Goal: Information Seeking & Learning: Check status

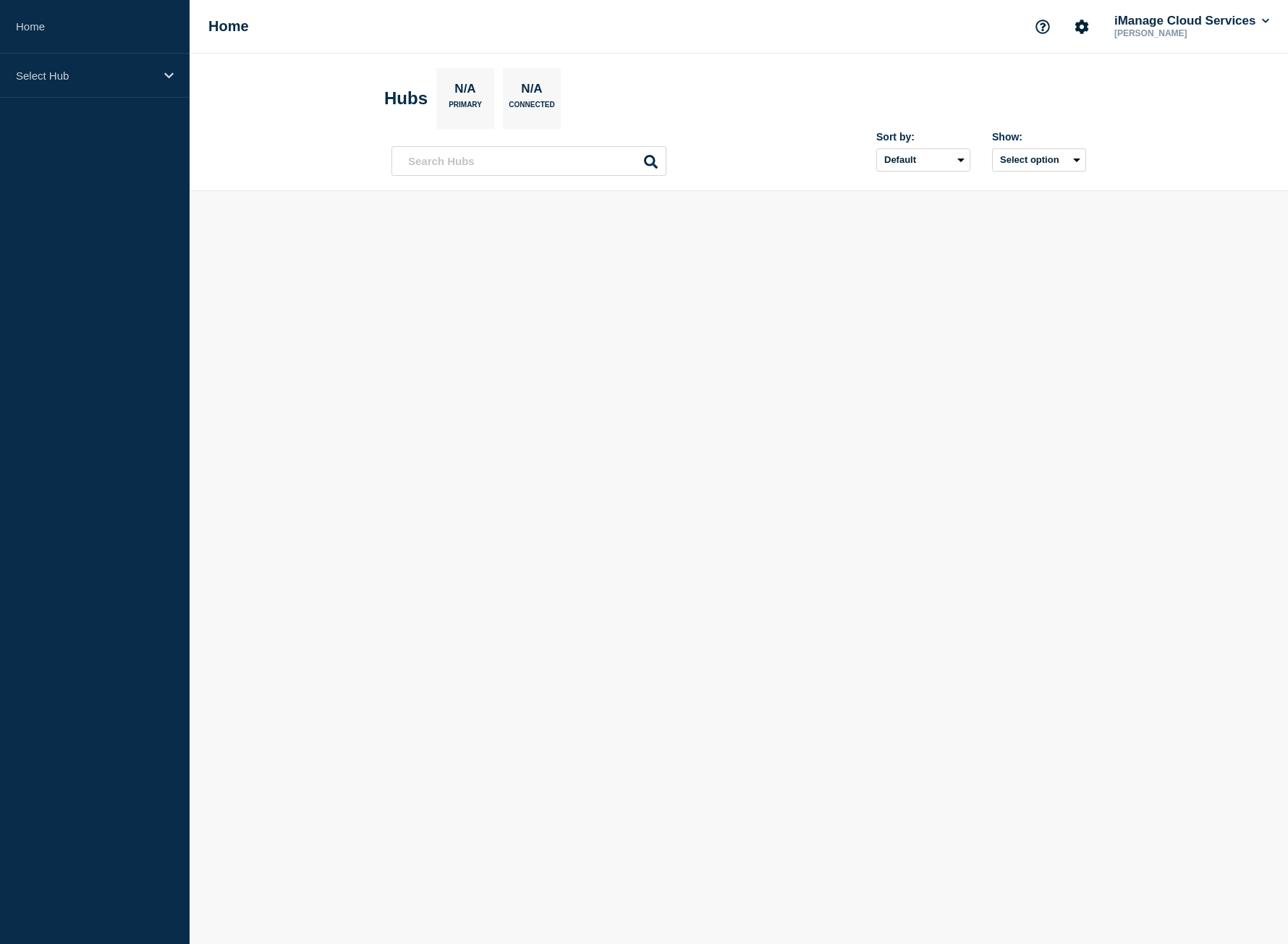
drag, startPoint x: 892, startPoint y: 486, endPoint x: 905, endPoint y: 489, distance: 13.3
click at [892, 486] on body "Home Select Hub Home iManage Cloud Services [PERSON_NAME] Hubs N/A Primary N/A …" at bounding box center [644, 472] width 1288 height 944
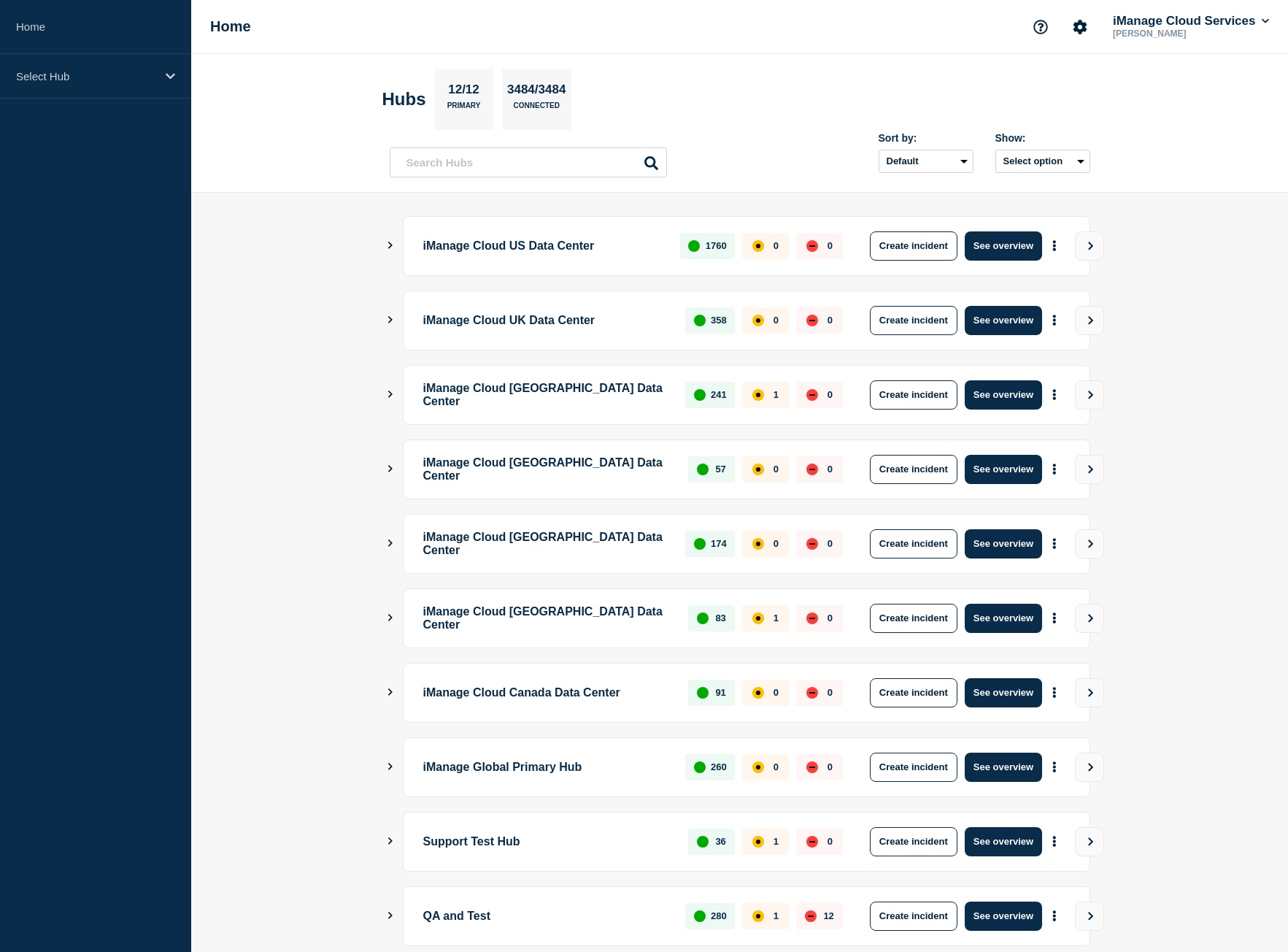
scroll to position [83, 0]
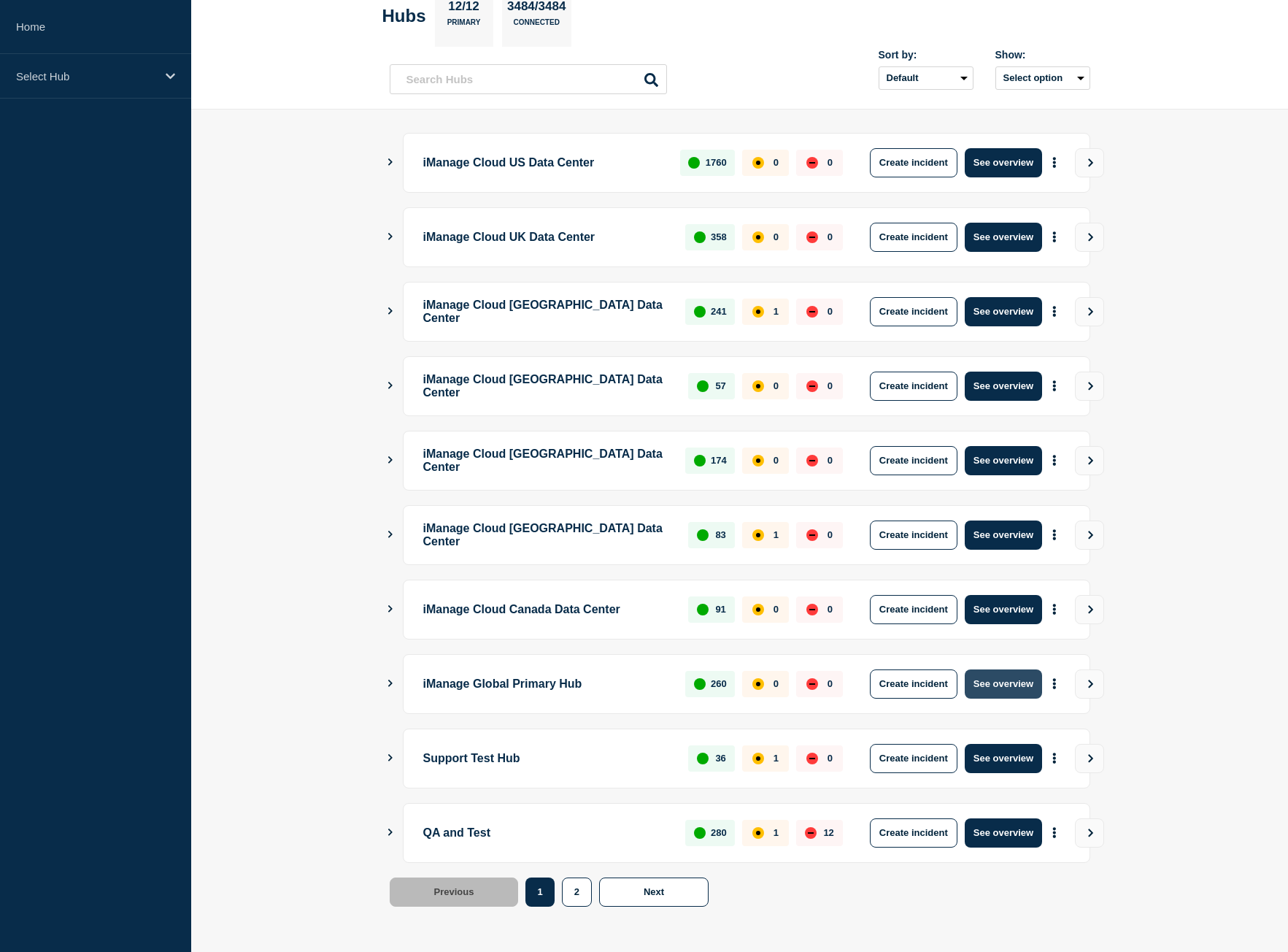
click at [1025, 689] on button "See overview" at bounding box center [1003, 683] width 78 height 29
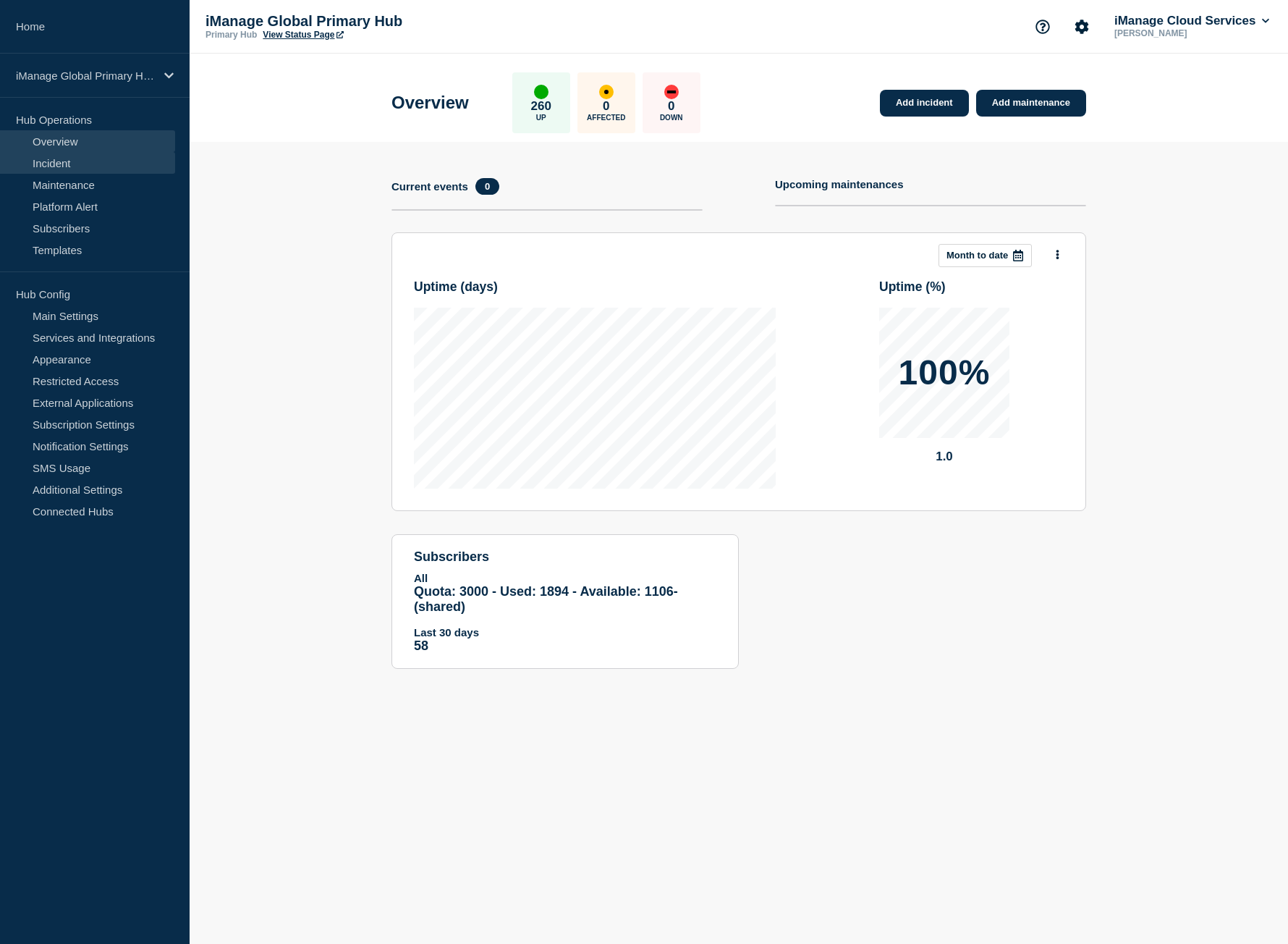
click at [84, 157] on link "Incident" at bounding box center [87, 163] width 175 height 22
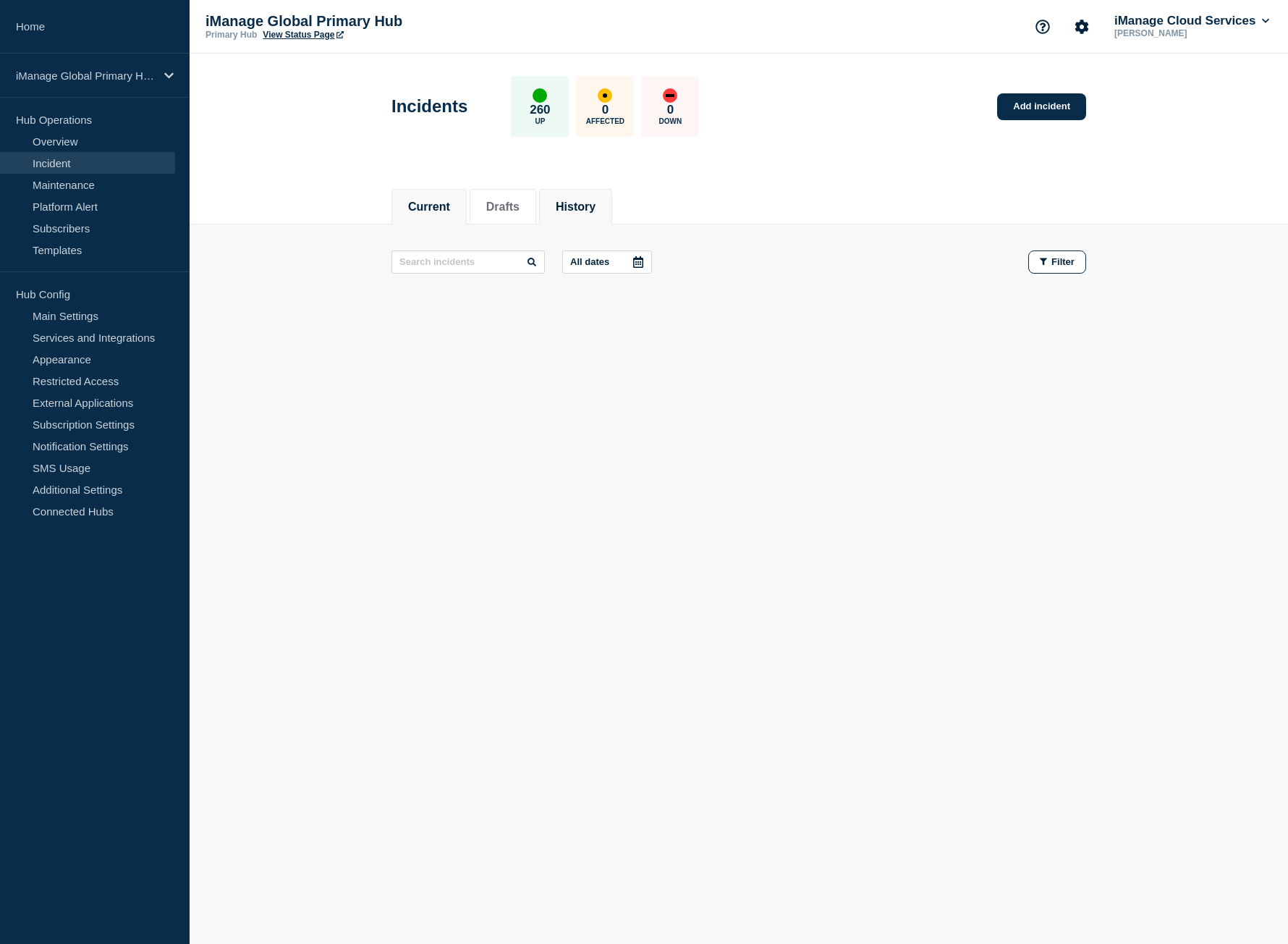
click at [590, 206] on button "History" at bounding box center [576, 207] width 40 height 13
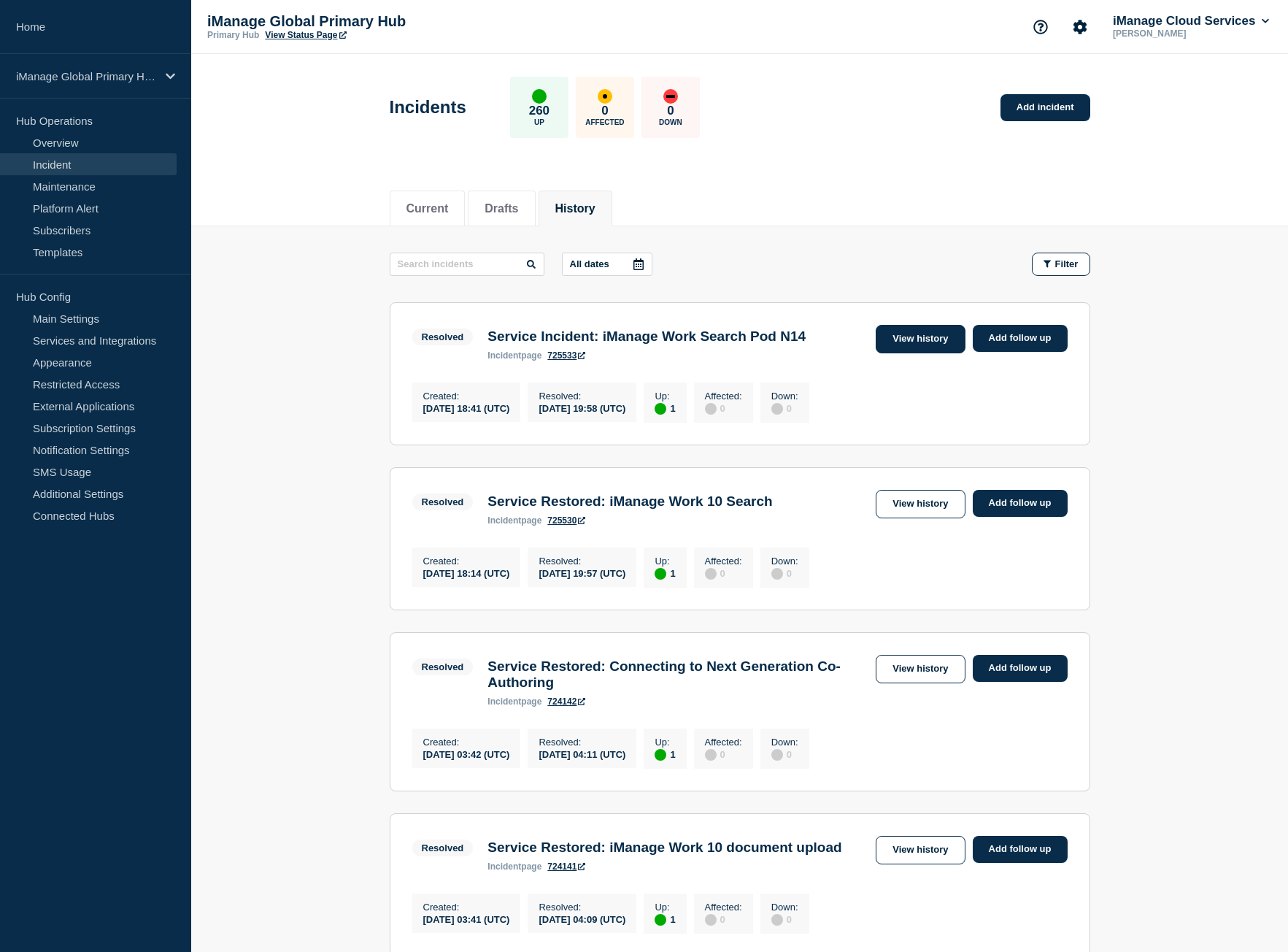
click at [952, 344] on link "View history" at bounding box center [920, 339] width 89 height 28
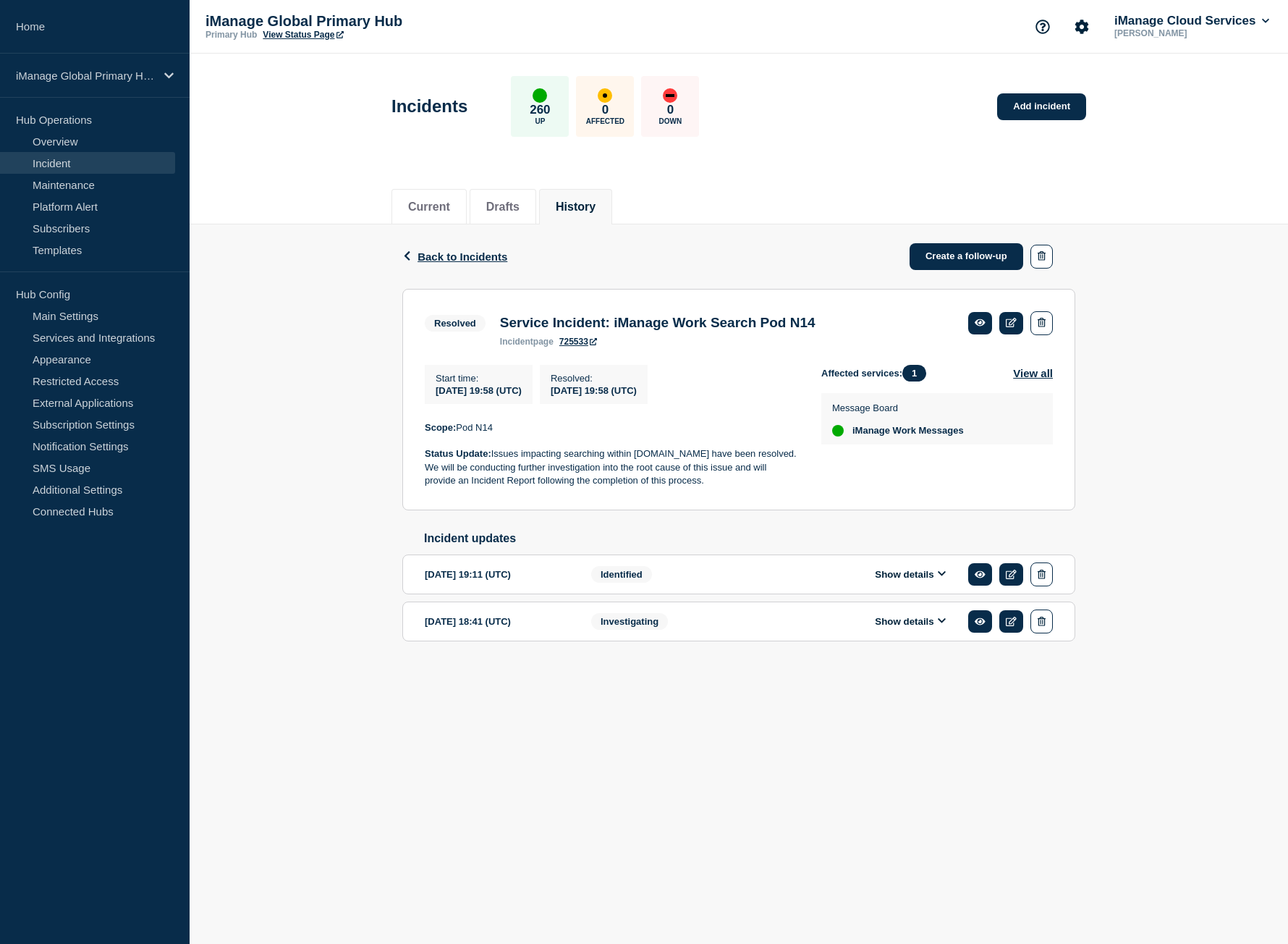
click at [942, 578] on icon at bounding box center [943, 574] width 9 height 10
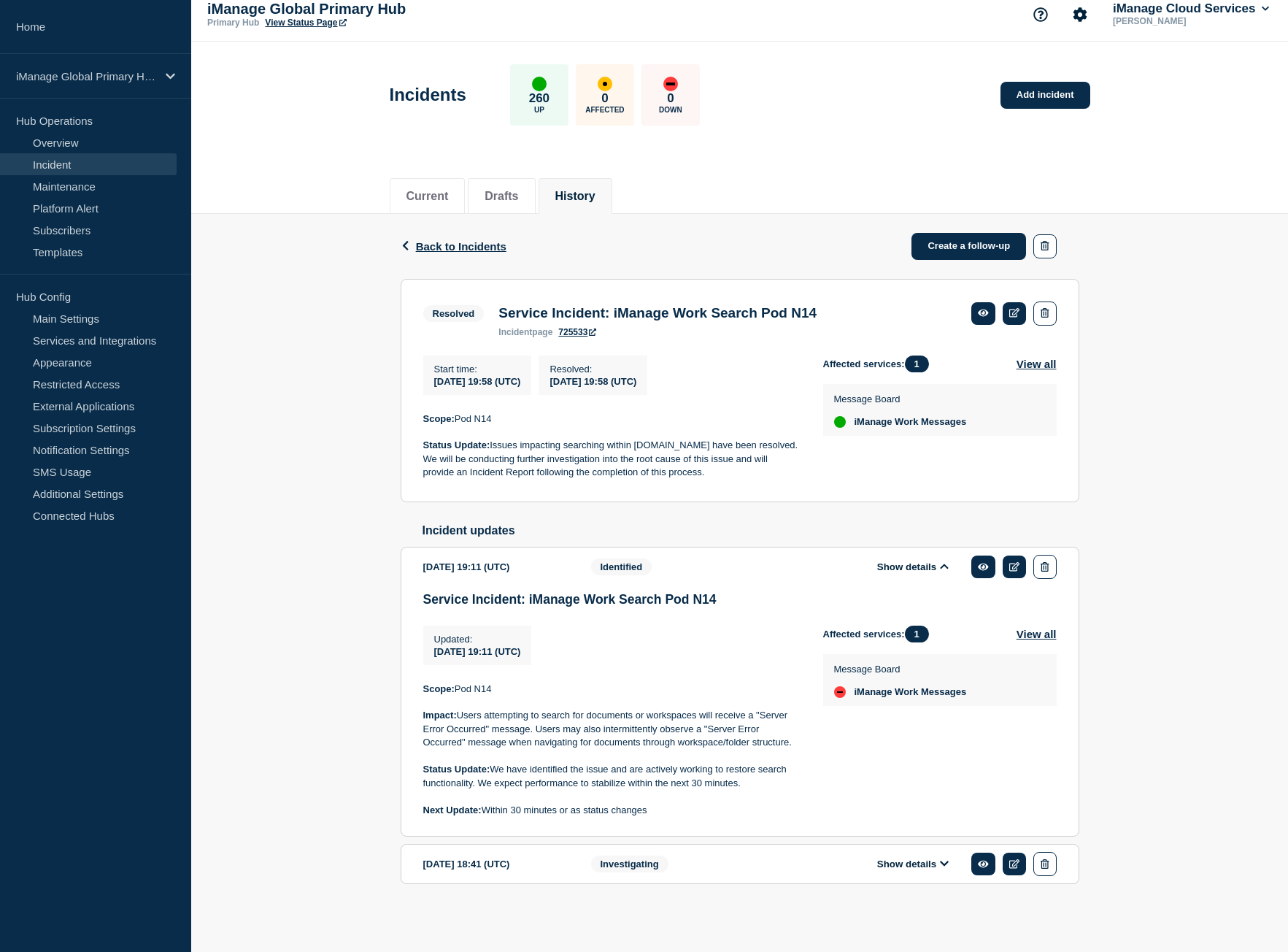
scroll to position [24, 0]
click at [948, 860] on icon at bounding box center [944, 862] width 9 height 10
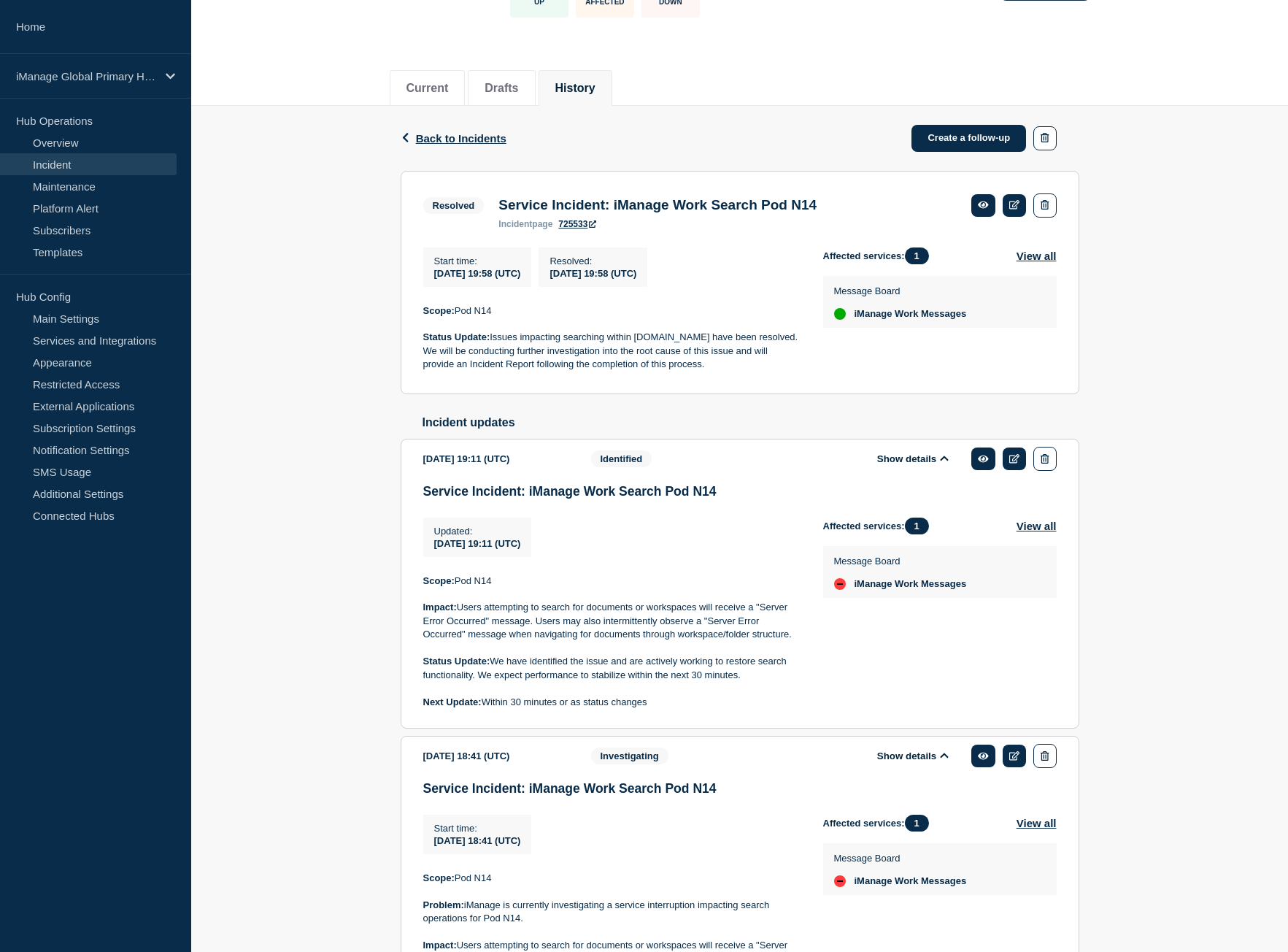
scroll to position [263, 0]
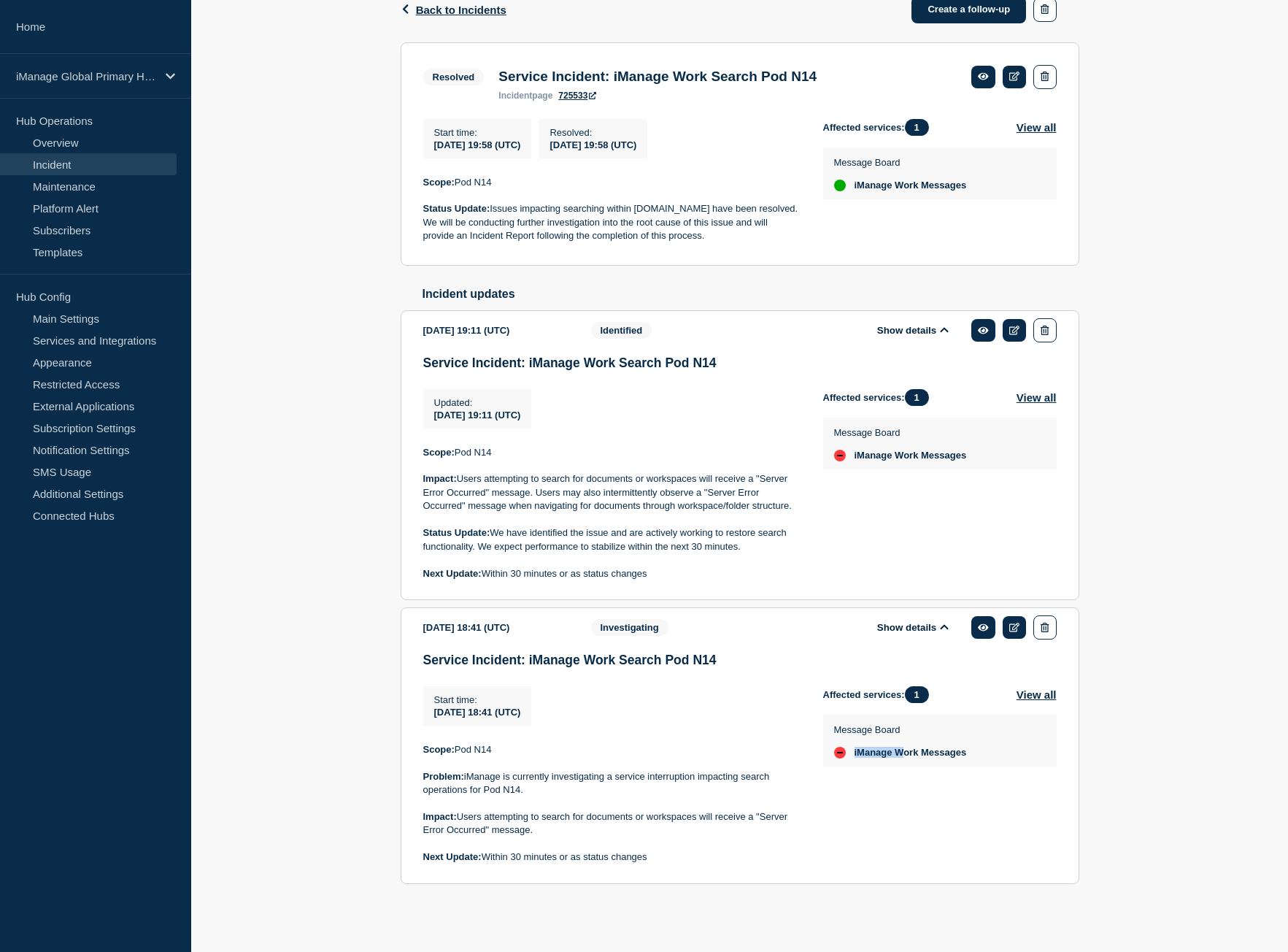
drag, startPoint x: 841, startPoint y: 746, endPoint x: 909, endPoint y: 754, distance: 68.5
click at [909, 754] on li "iManage Work Messages" at bounding box center [901, 752] width 133 height 12
drag, startPoint x: 881, startPoint y: 465, endPoint x: 943, endPoint y: 455, distance: 62.8
click at [943, 455] on div "Message Board iManage Work Messages" at bounding box center [940, 443] width 234 height 52
drag, startPoint x: 582, startPoint y: 649, endPoint x: 678, endPoint y: 529, distance: 153.7
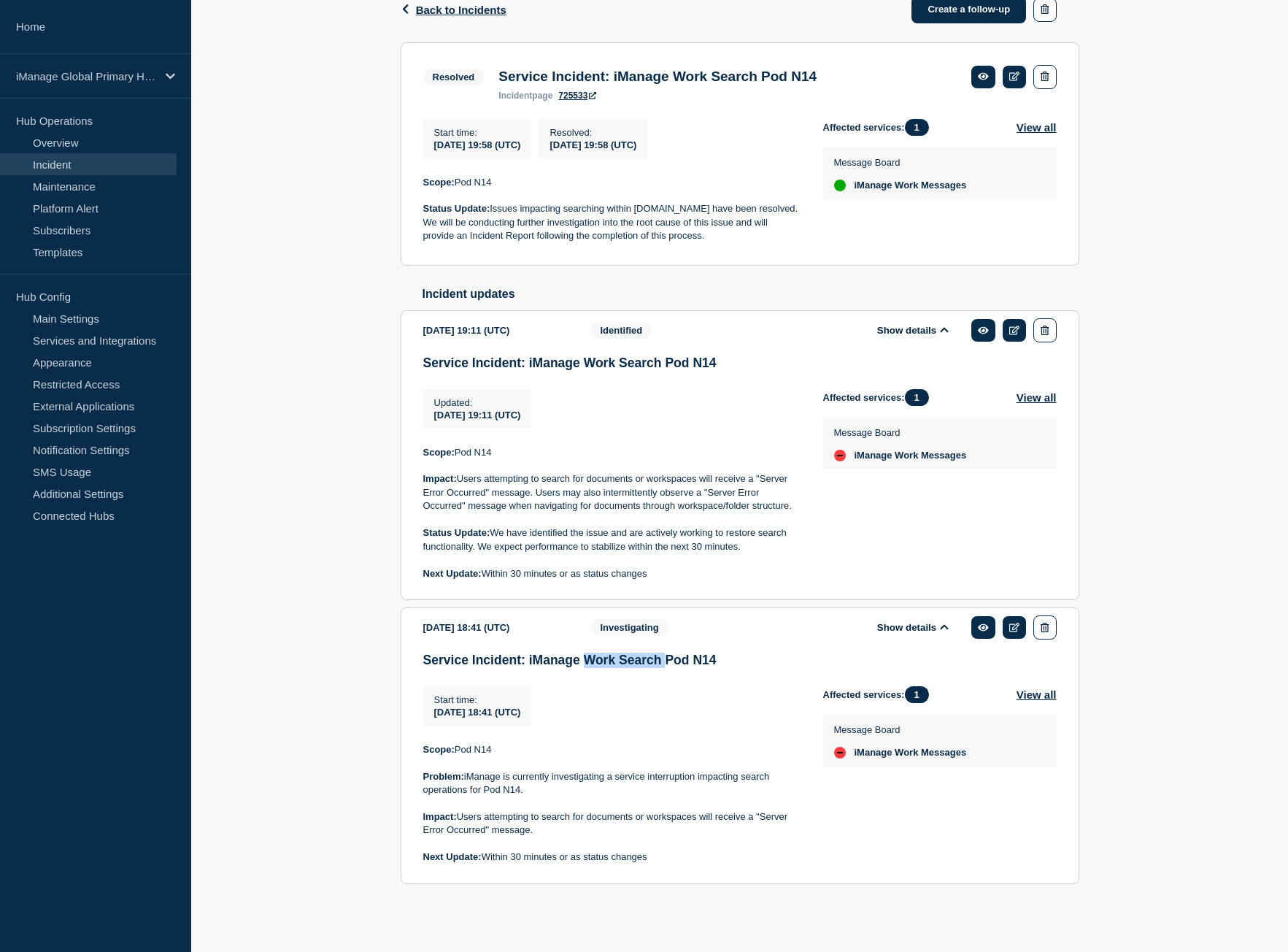
click at [688, 655] on section "[DATE] 18:41 (UTC) Show details Investigating Service Incident: iManage Work Se…" at bounding box center [740, 746] width 679 height 277
drag, startPoint x: 620, startPoint y: 368, endPoint x: 770, endPoint y: 372, distance: 150.1
click at [739, 377] on div "Service Incident: iManage Work Search Pod N14 Updated : [DATE] 19:11 (UTC) Upda…" at bounding box center [739, 474] width 633 height 237
drag, startPoint x: 643, startPoint y: 86, endPoint x: 726, endPoint y: 92, distance: 83.2
click at [724, 92] on section "Resolved Service Incident: iManage Work Search Pod N14 incident page 725533 Sta…" at bounding box center [740, 154] width 679 height 223
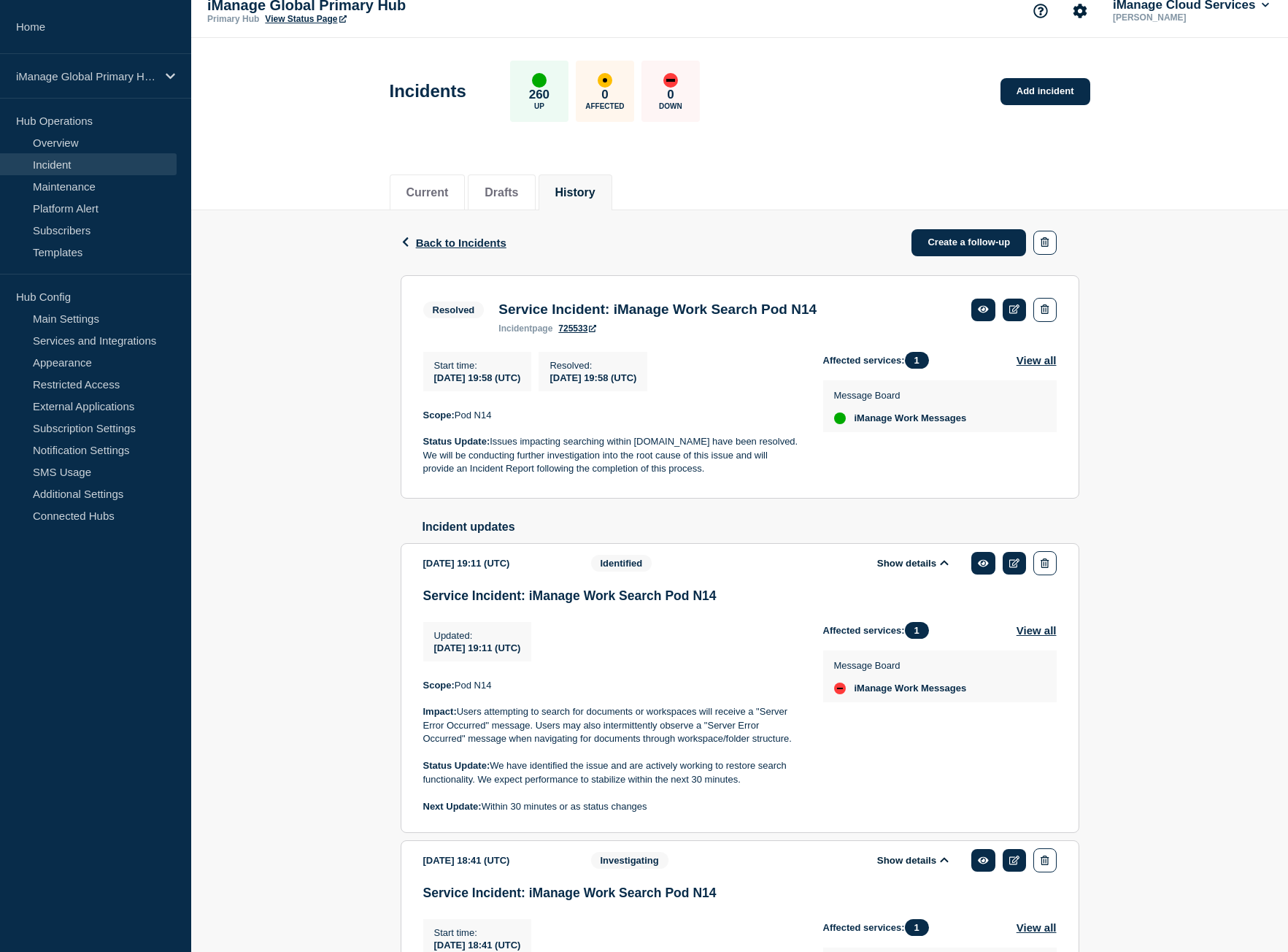
scroll to position [0, 0]
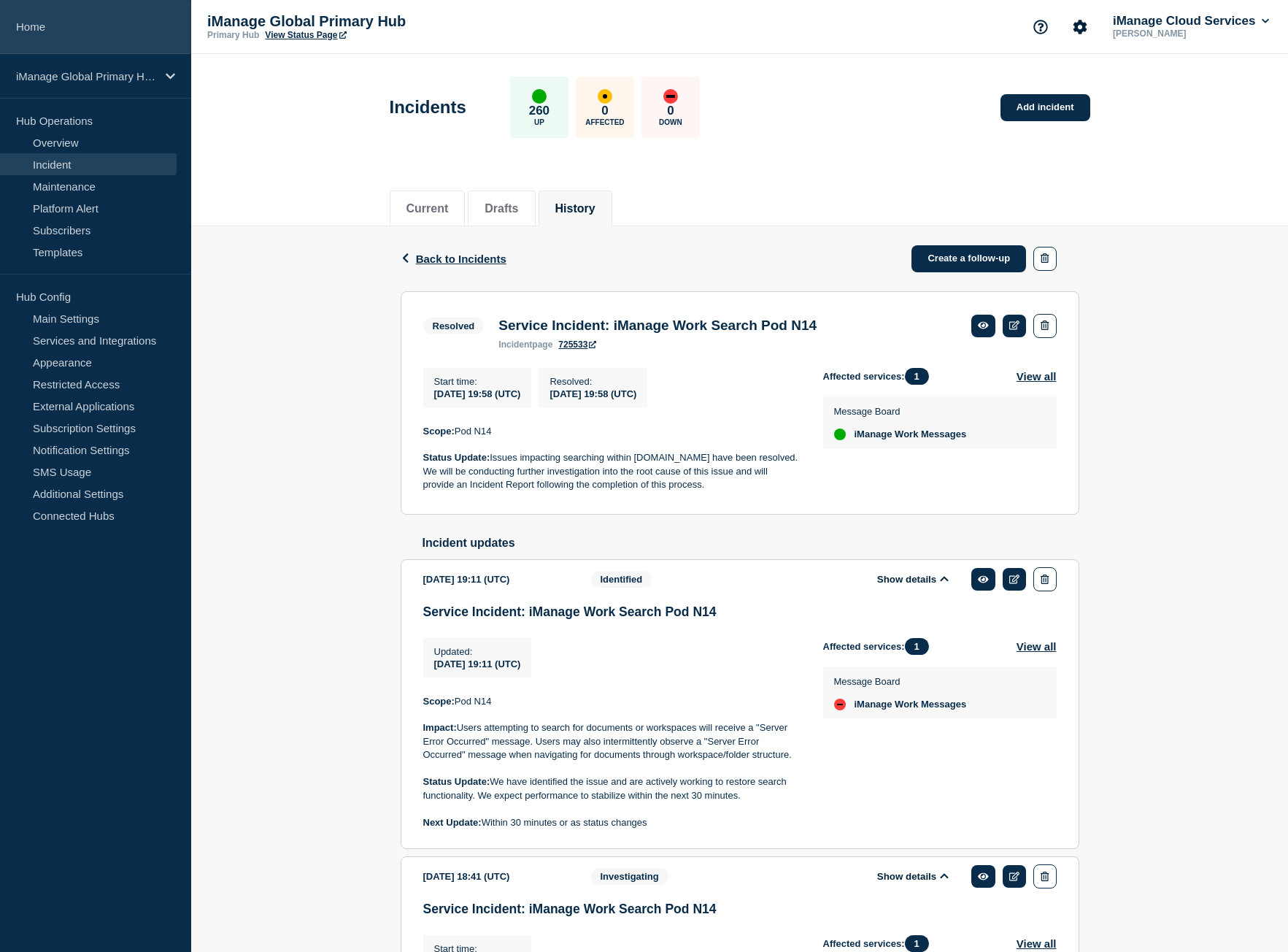
click at [146, 0] on link "Home" at bounding box center [95, 27] width 191 height 54
